Goal: Complete application form

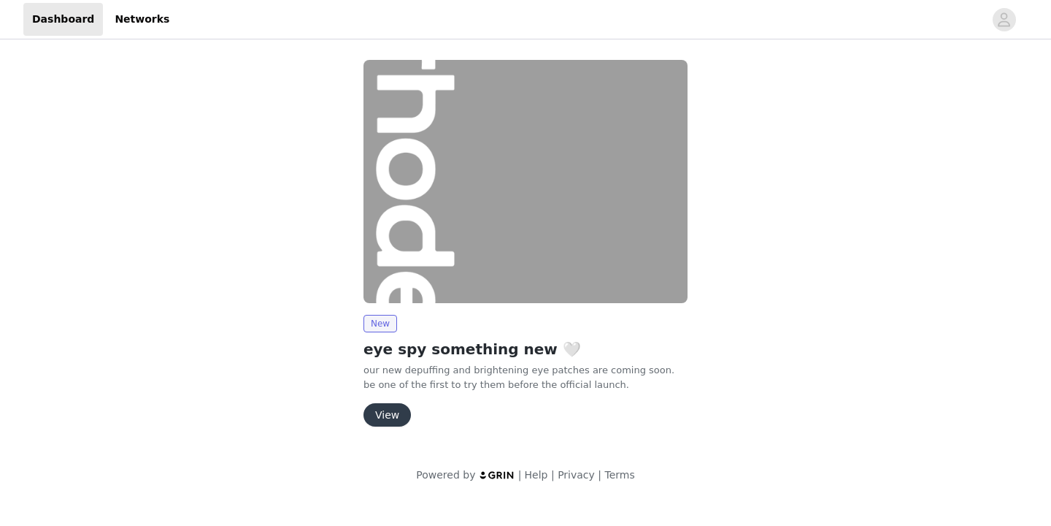
click at [388, 411] on button "View" at bounding box center [387, 414] width 47 height 23
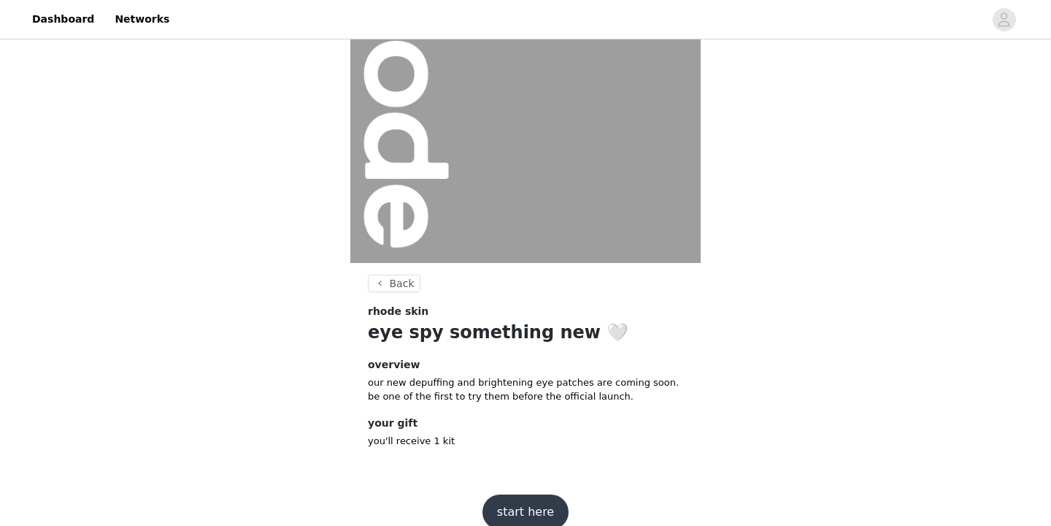
scroll to position [152, 0]
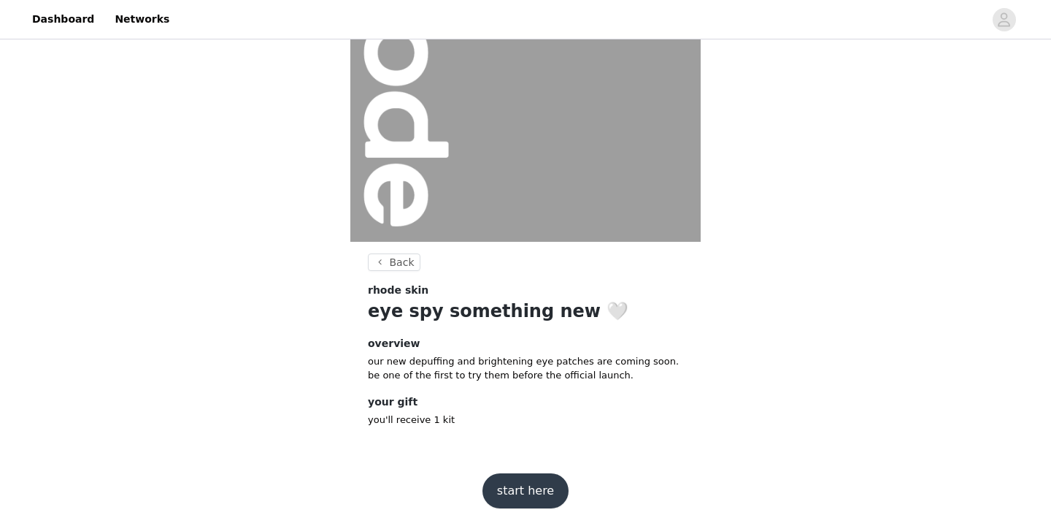
click at [537, 481] on button "start here" at bounding box center [526, 490] width 86 height 35
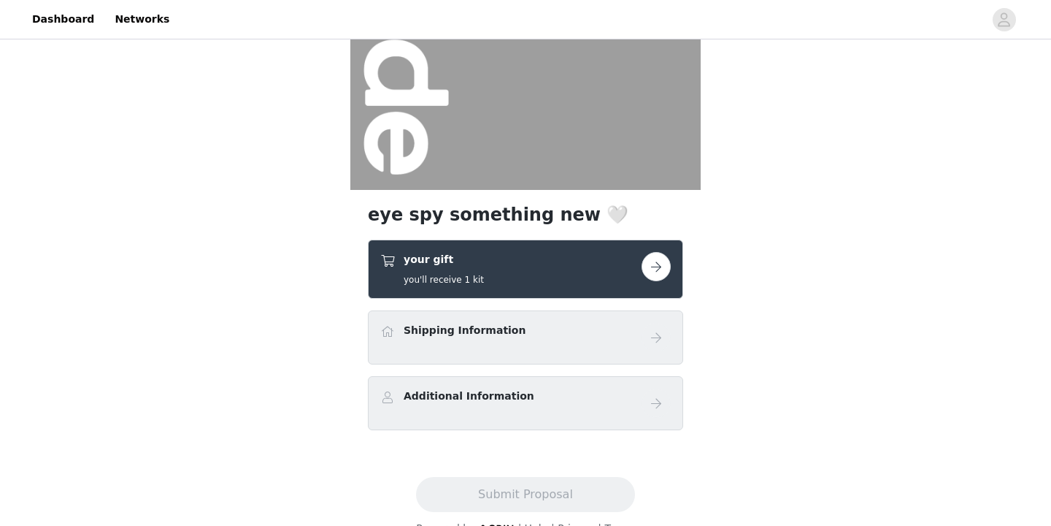
scroll to position [231, 0]
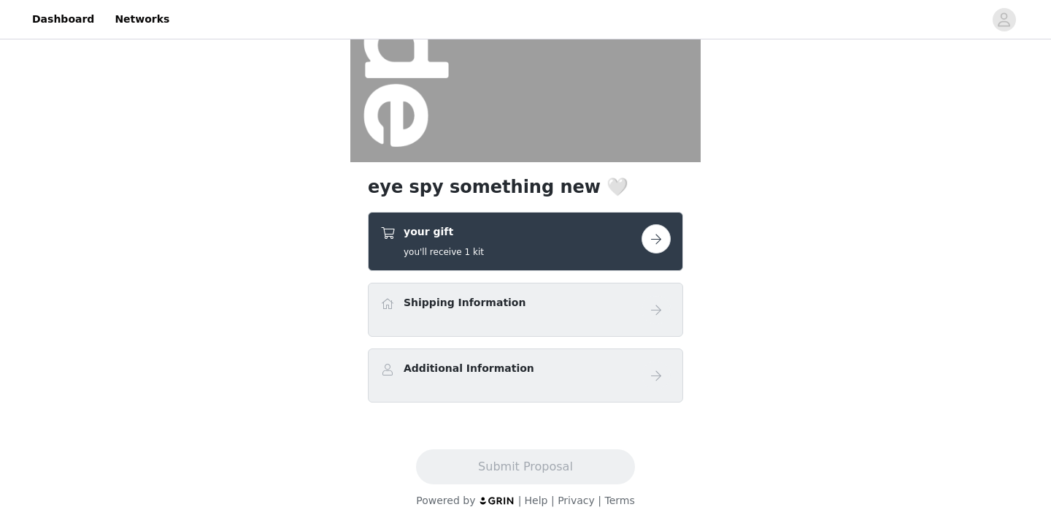
click at [659, 246] on button "button" at bounding box center [656, 238] width 29 height 29
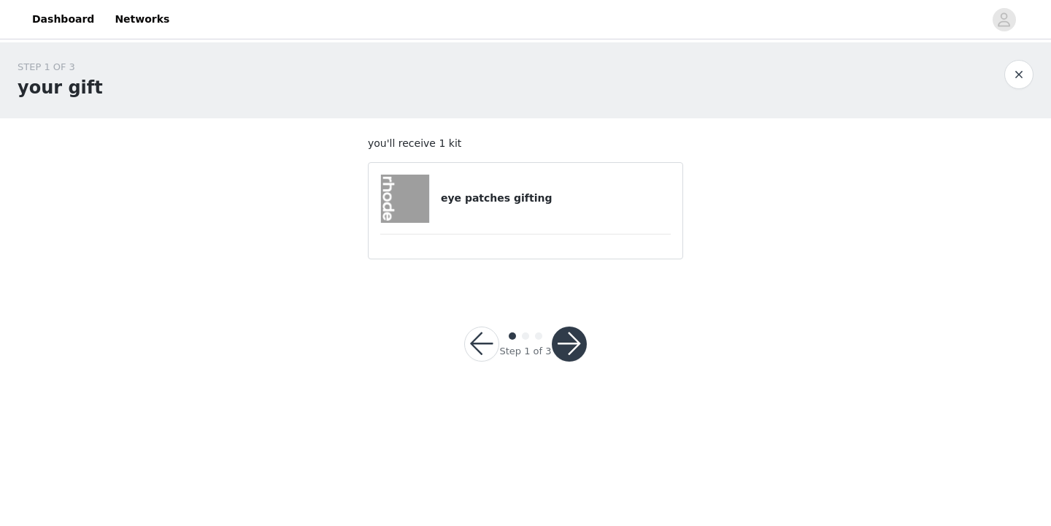
click at [575, 350] on button "button" at bounding box center [569, 343] width 35 height 35
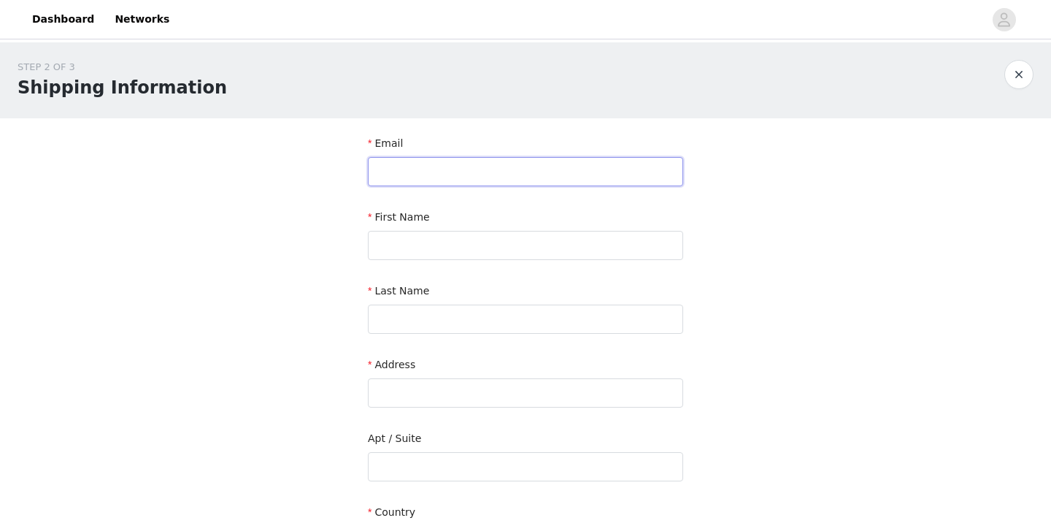
click at [509, 166] on input "text" at bounding box center [525, 171] width 315 height 29
type input "[EMAIL_ADDRESS][DOMAIN_NAME]"
type input "Zamzam"
type input "[PERSON_NAME]"
type input "[STREET_ADDRESS]"
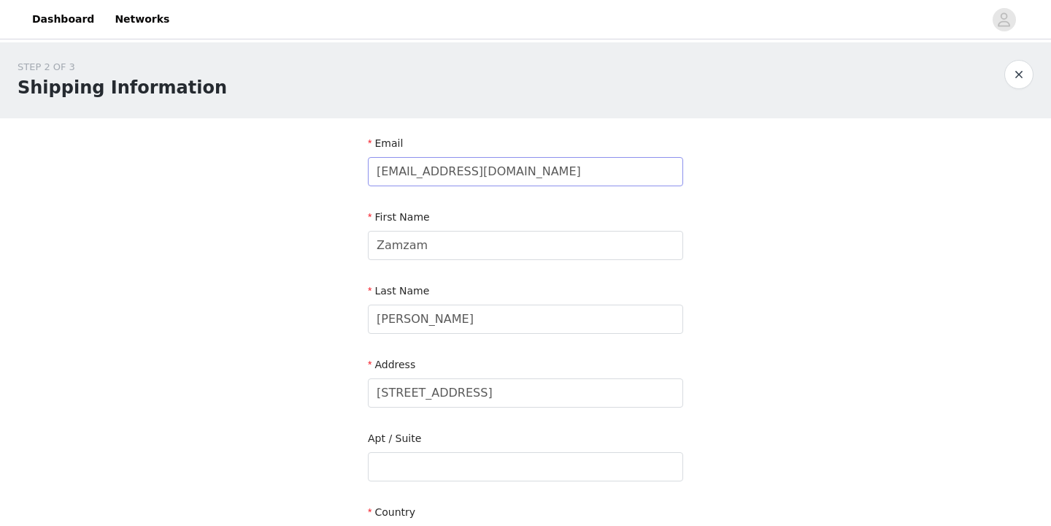
type input "Woodbury"
type input "55125-8618"
type input "6512199548"
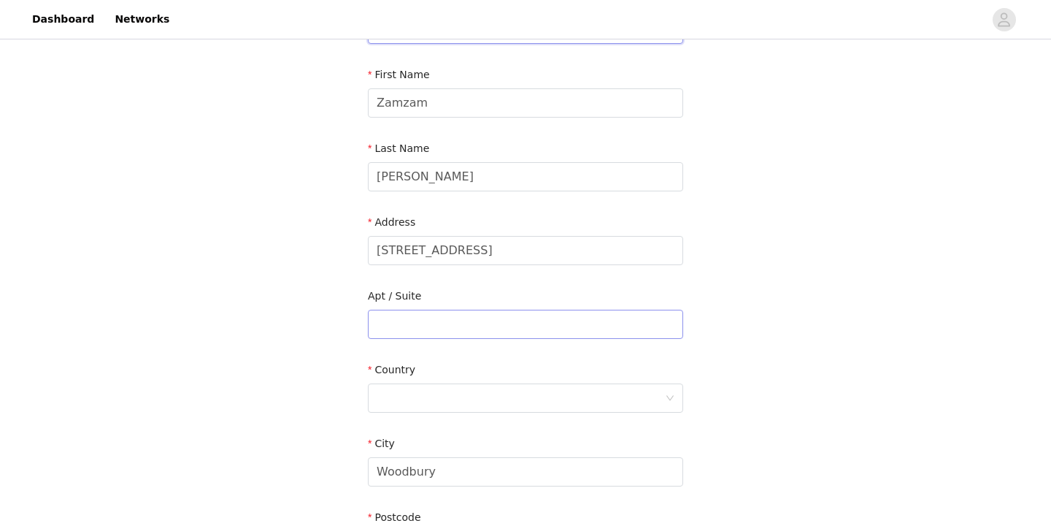
scroll to position [207, 0]
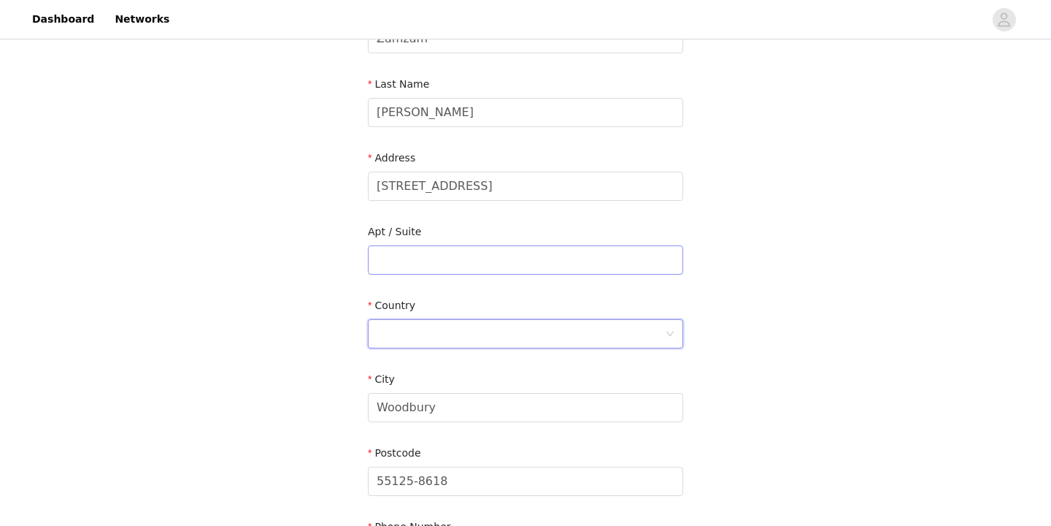
click at [522, 331] on div at bounding box center [521, 334] width 288 height 28
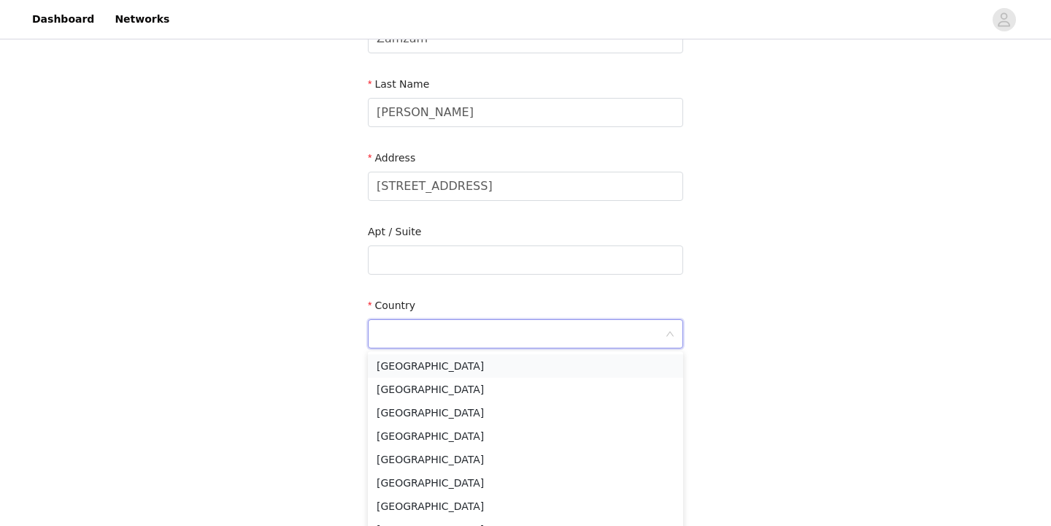
click at [521, 369] on li "[GEOGRAPHIC_DATA]" at bounding box center [525, 365] width 315 height 23
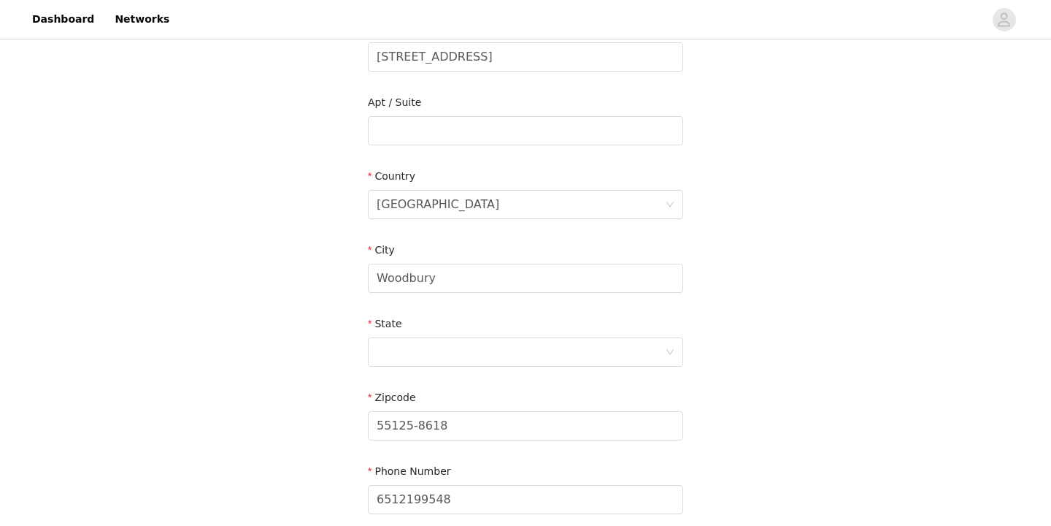
scroll to position [367, 0]
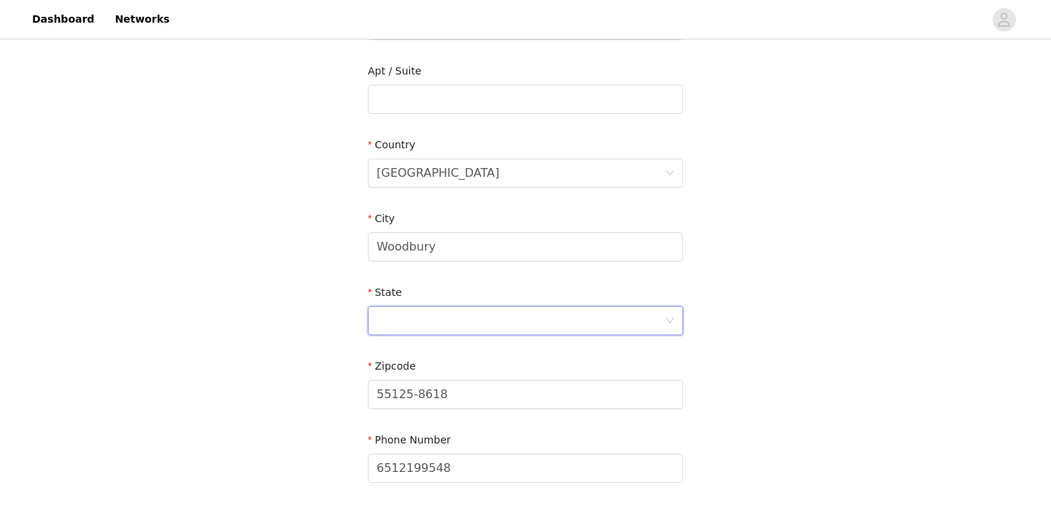
click at [507, 316] on div at bounding box center [521, 321] width 288 height 28
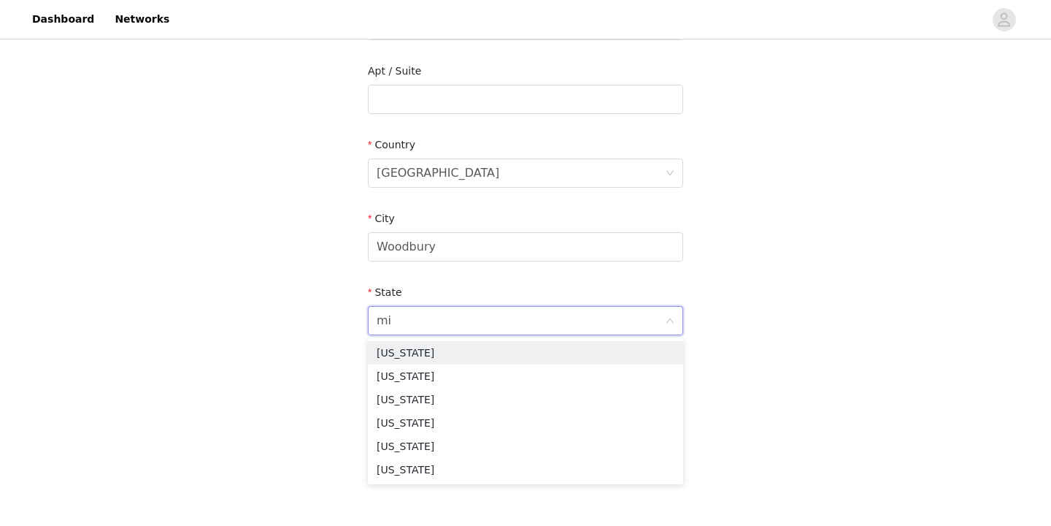
type input "min"
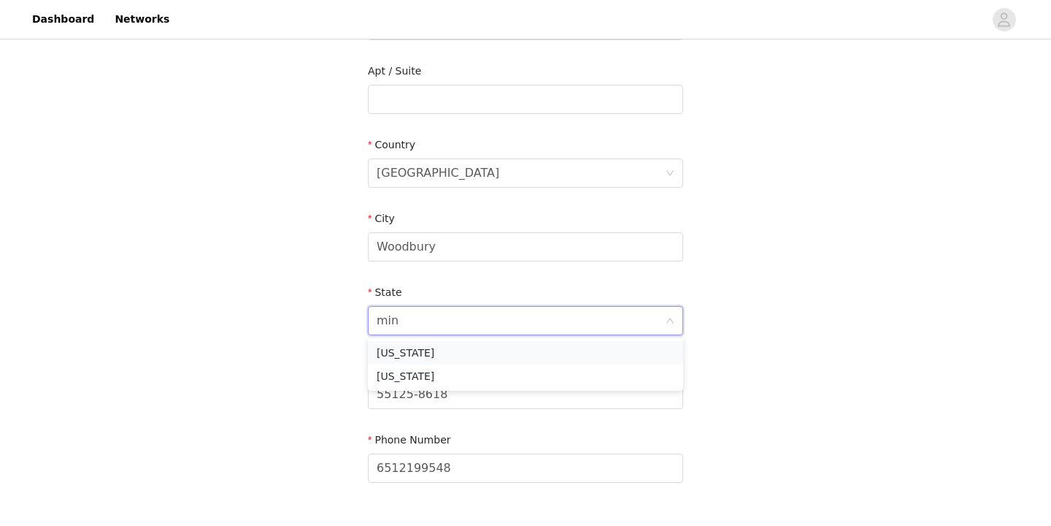
click at [512, 350] on li "[US_STATE]" at bounding box center [525, 352] width 315 height 23
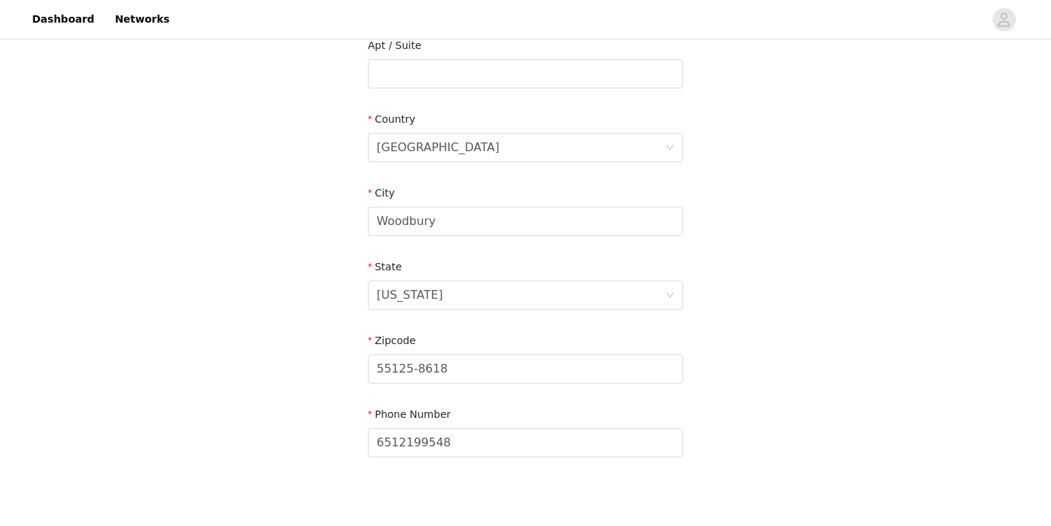
scroll to position [397, 0]
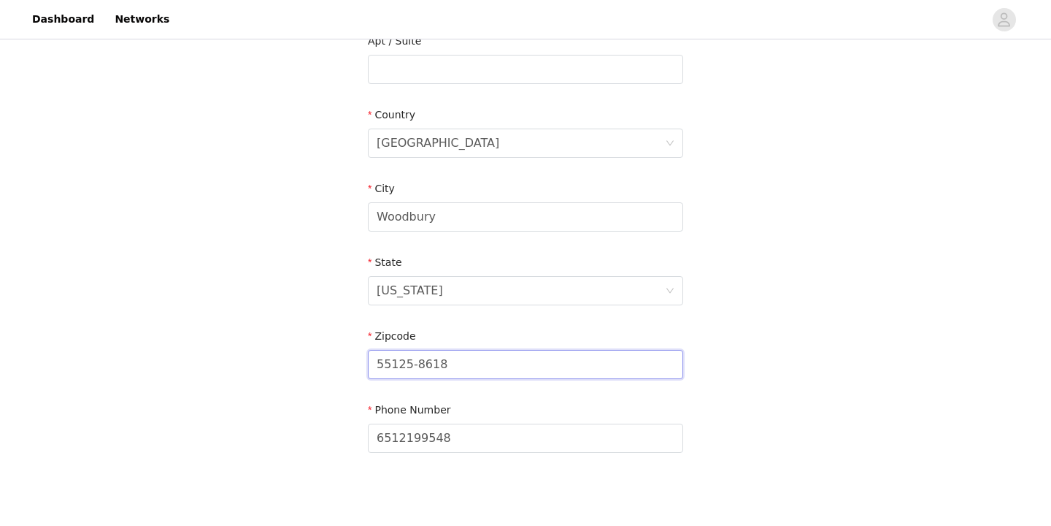
click at [512, 350] on input "55125-8618" at bounding box center [525, 364] width 315 height 29
click at [524, 373] on input "55125-8618" at bounding box center [525, 364] width 315 height 29
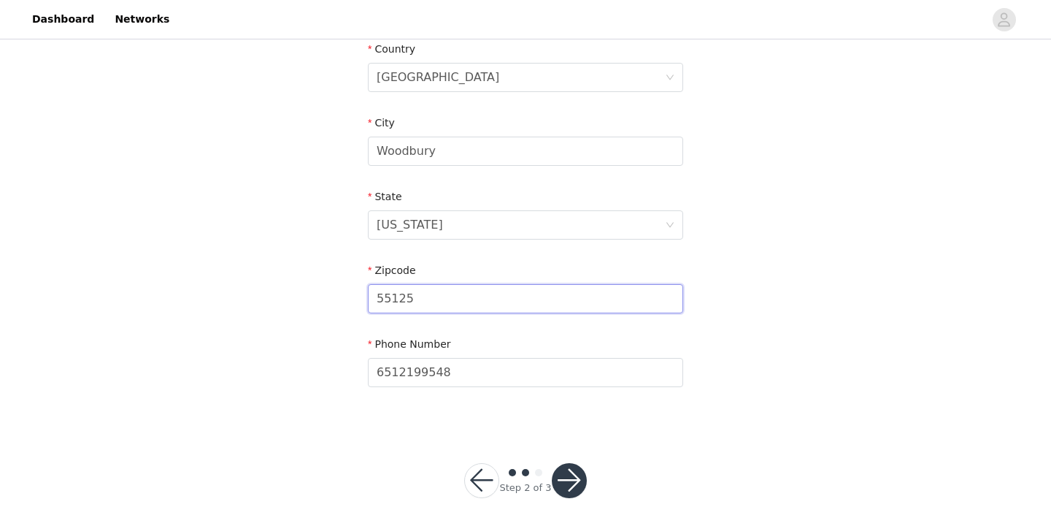
scroll to position [469, 0]
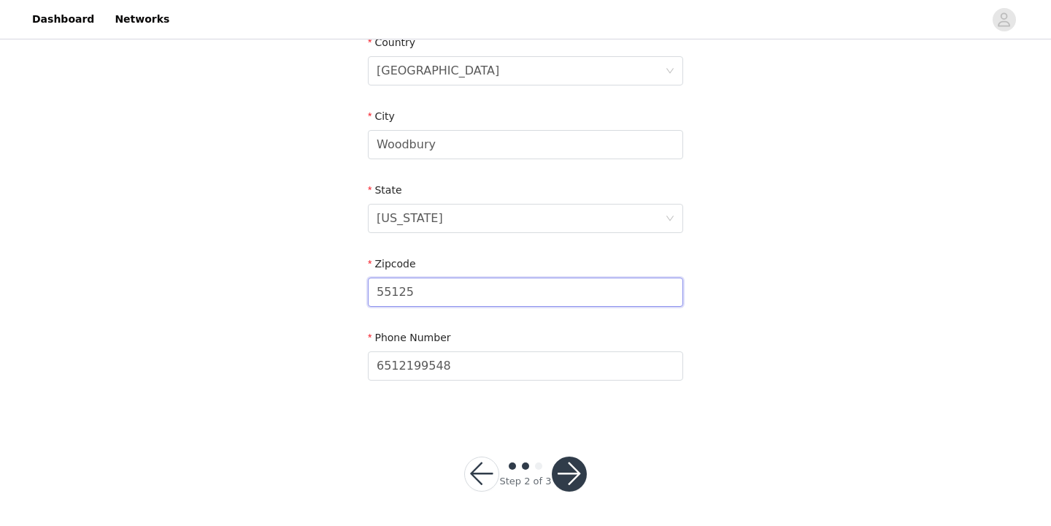
type input "55125"
click at [573, 484] on button "button" at bounding box center [569, 473] width 35 height 35
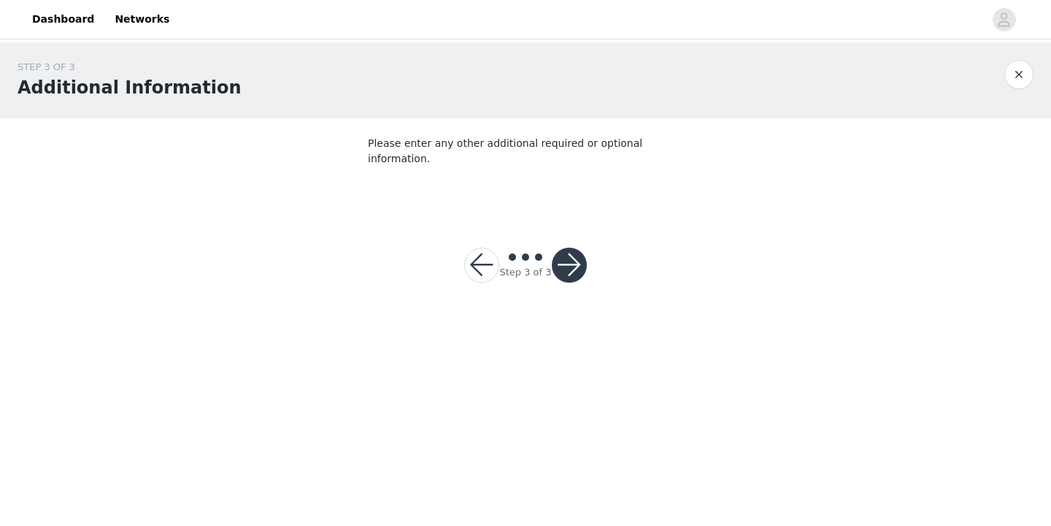
click at [573, 252] on button "button" at bounding box center [569, 264] width 35 height 35
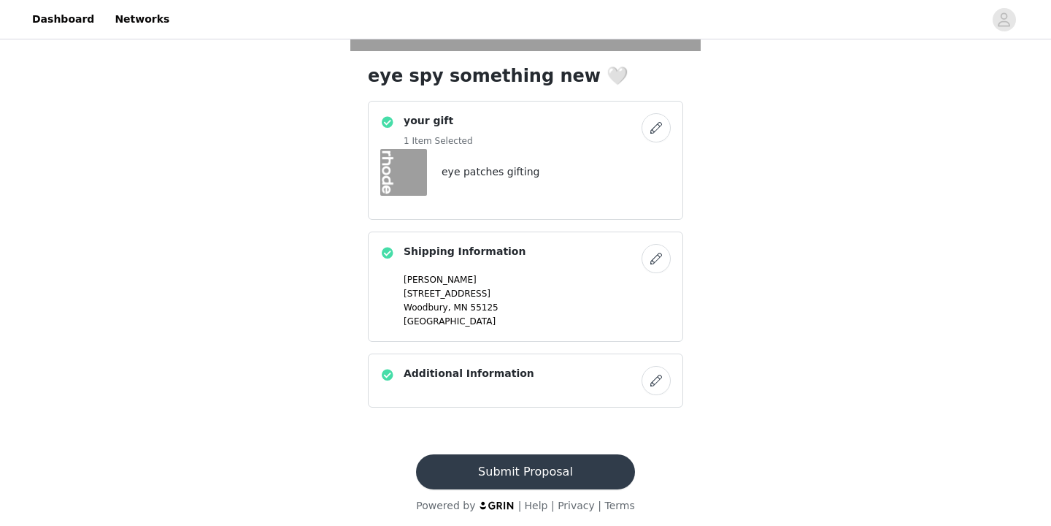
scroll to position [347, 0]
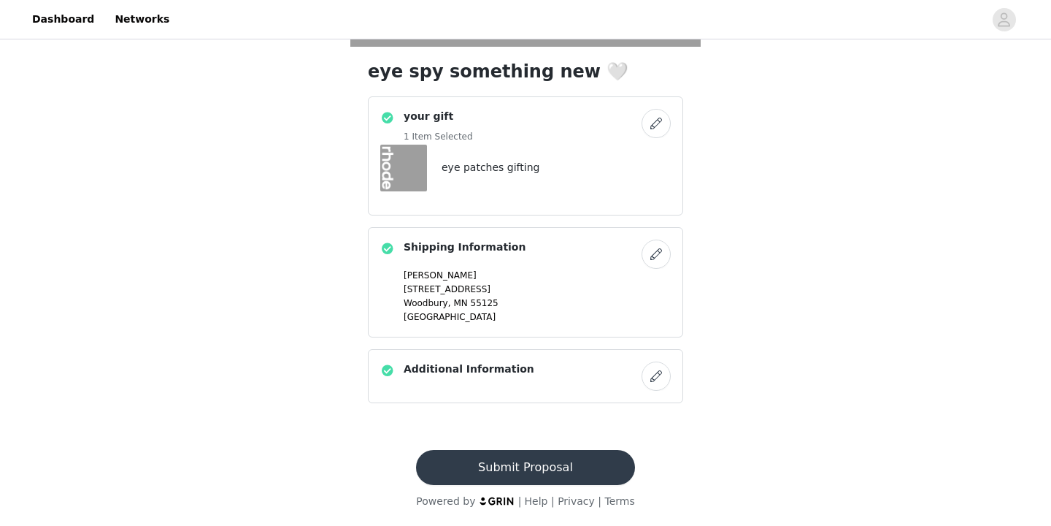
click at [657, 378] on button "button" at bounding box center [656, 375] width 29 height 29
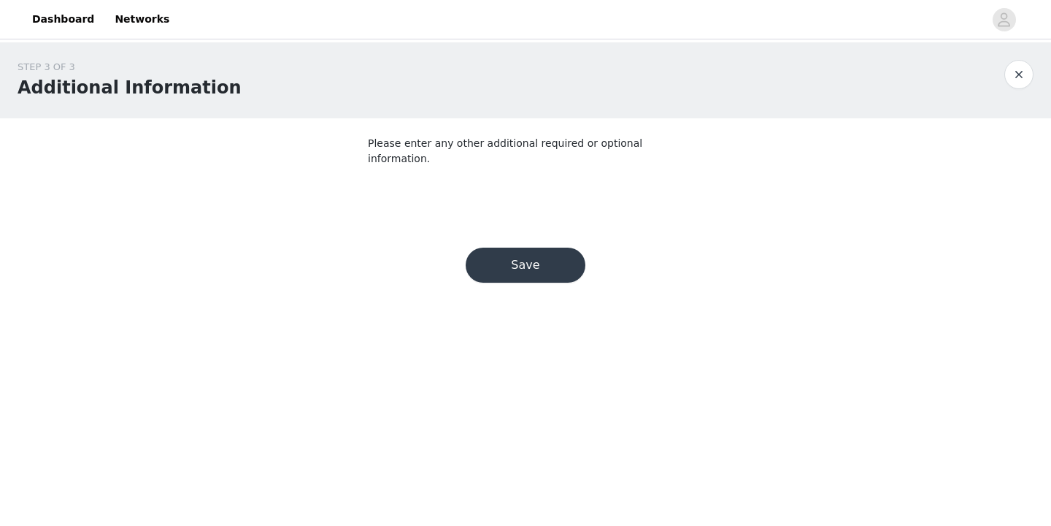
click at [536, 257] on button "Save" at bounding box center [526, 264] width 120 height 35
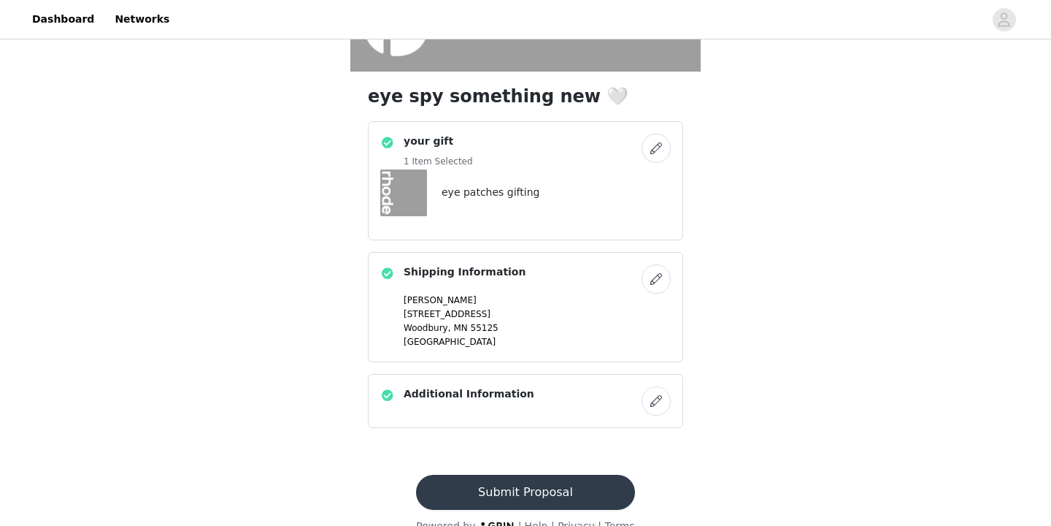
scroll to position [347, 0]
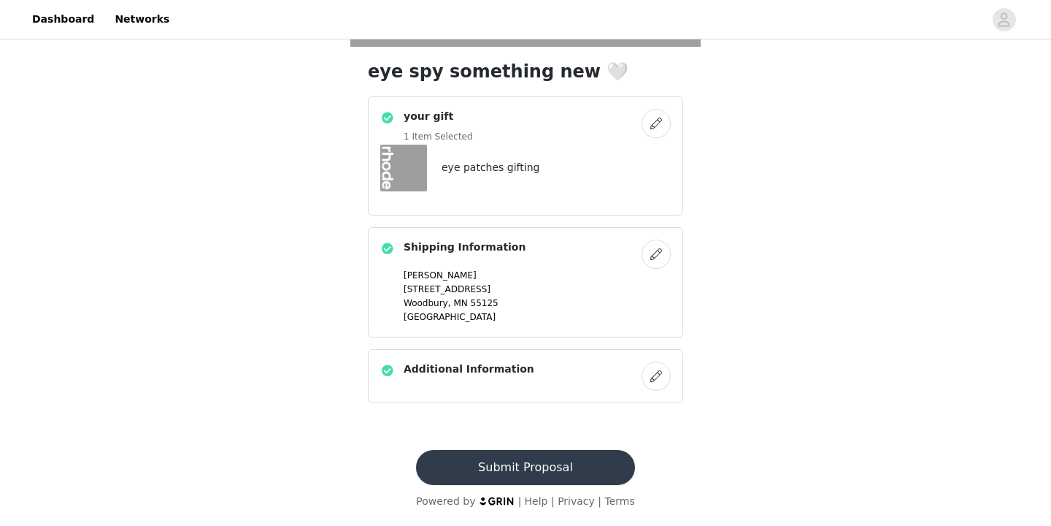
click at [599, 467] on button "Submit Proposal" at bounding box center [525, 467] width 218 height 35
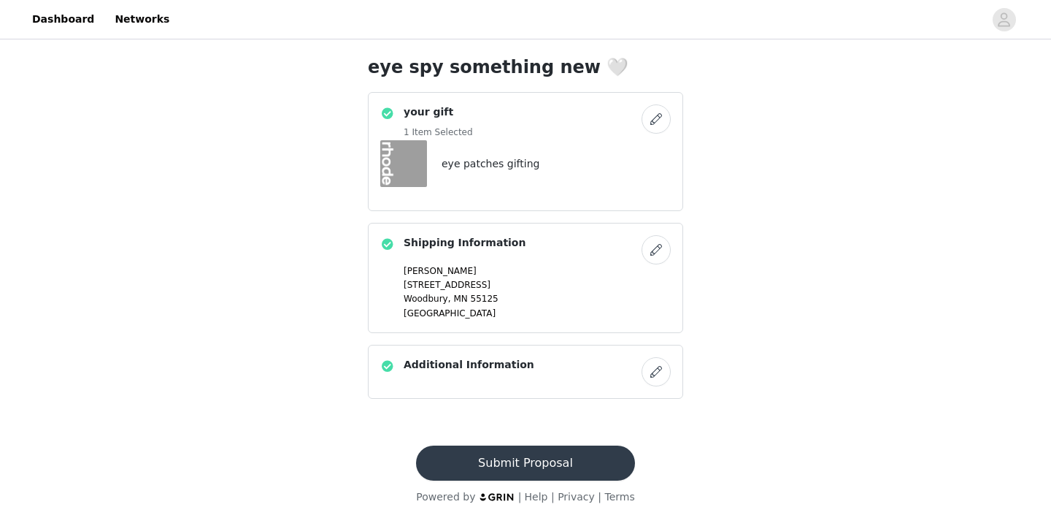
scroll to position [0, 0]
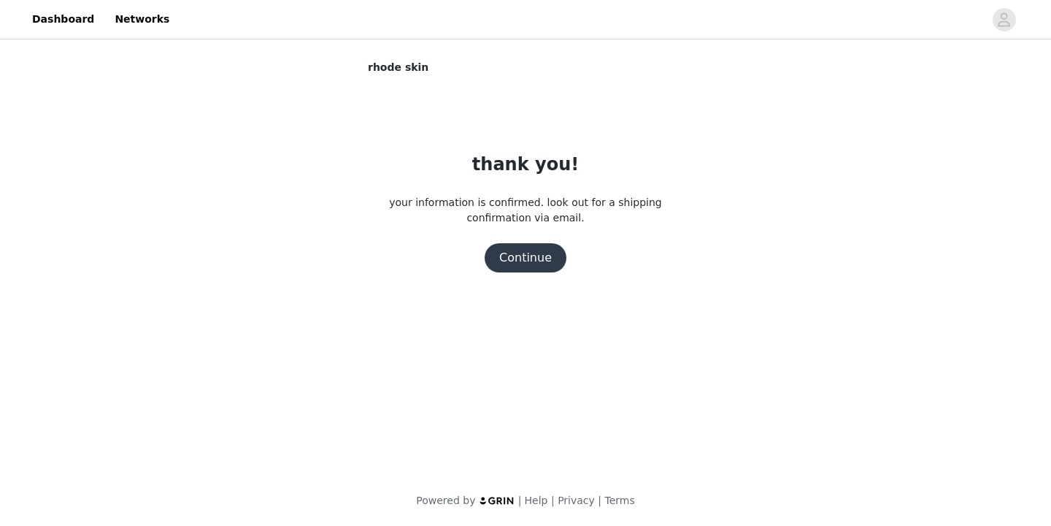
click at [528, 249] on button "Continue" at bounding box center [526, 257] width 82 height 29
